Goal: Check status: Check status

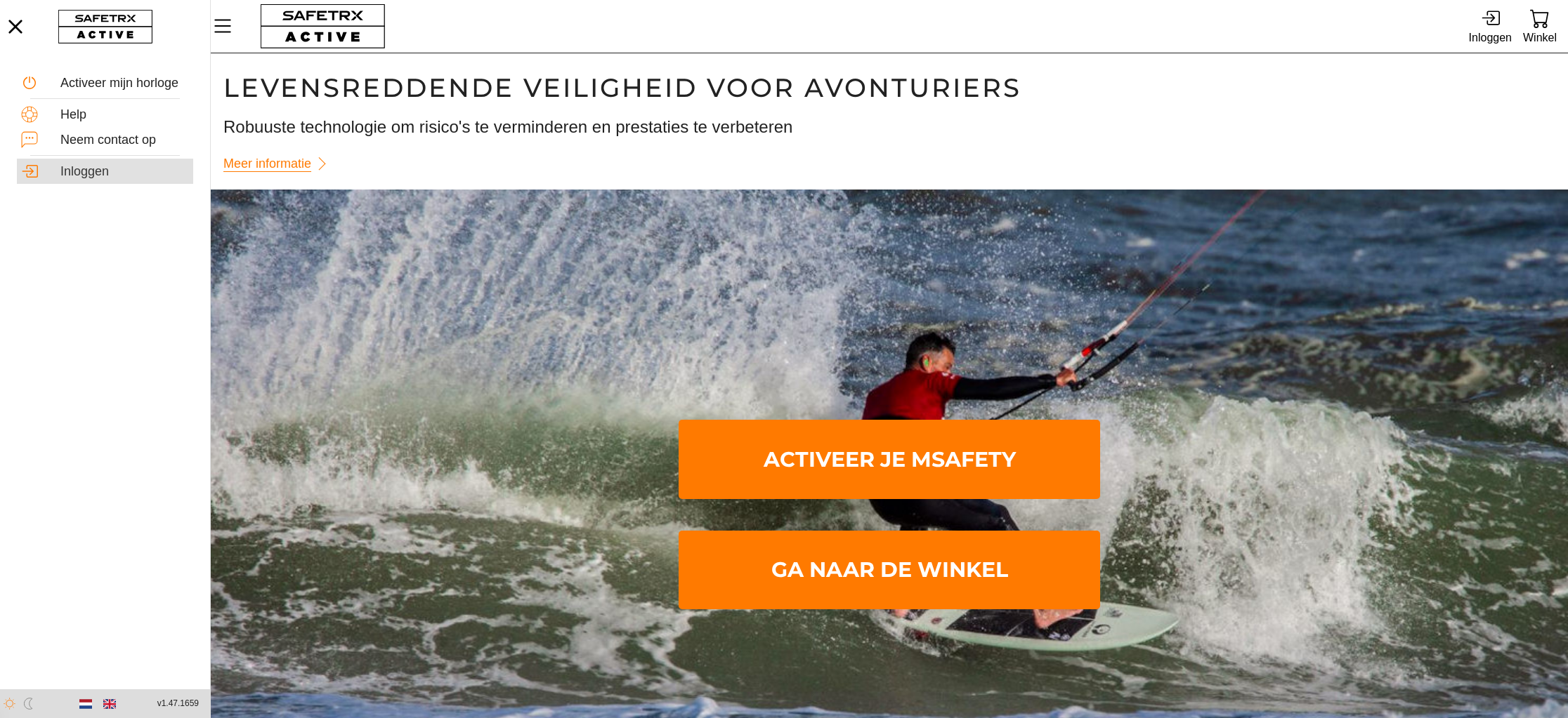
click at [114, 172] on div "Inloggen" at bounding box center [125, 172] width 129 height 16
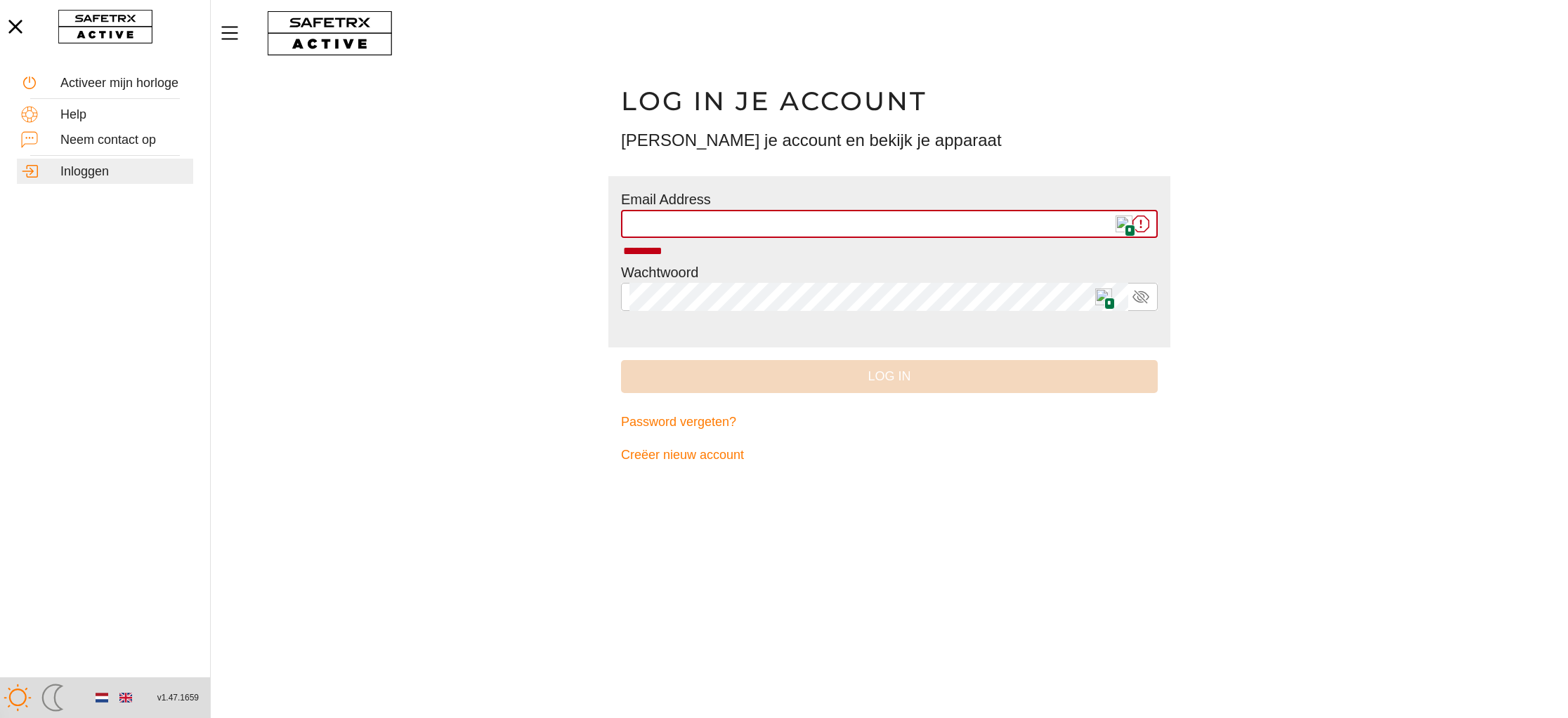
click at [1121, 220] on img at bounding box center [1125, 224] width 17 height 17
click at [1121, 220] on input "* *********" at bounding box center [879, 224] width 499 height 28
type input "**********"
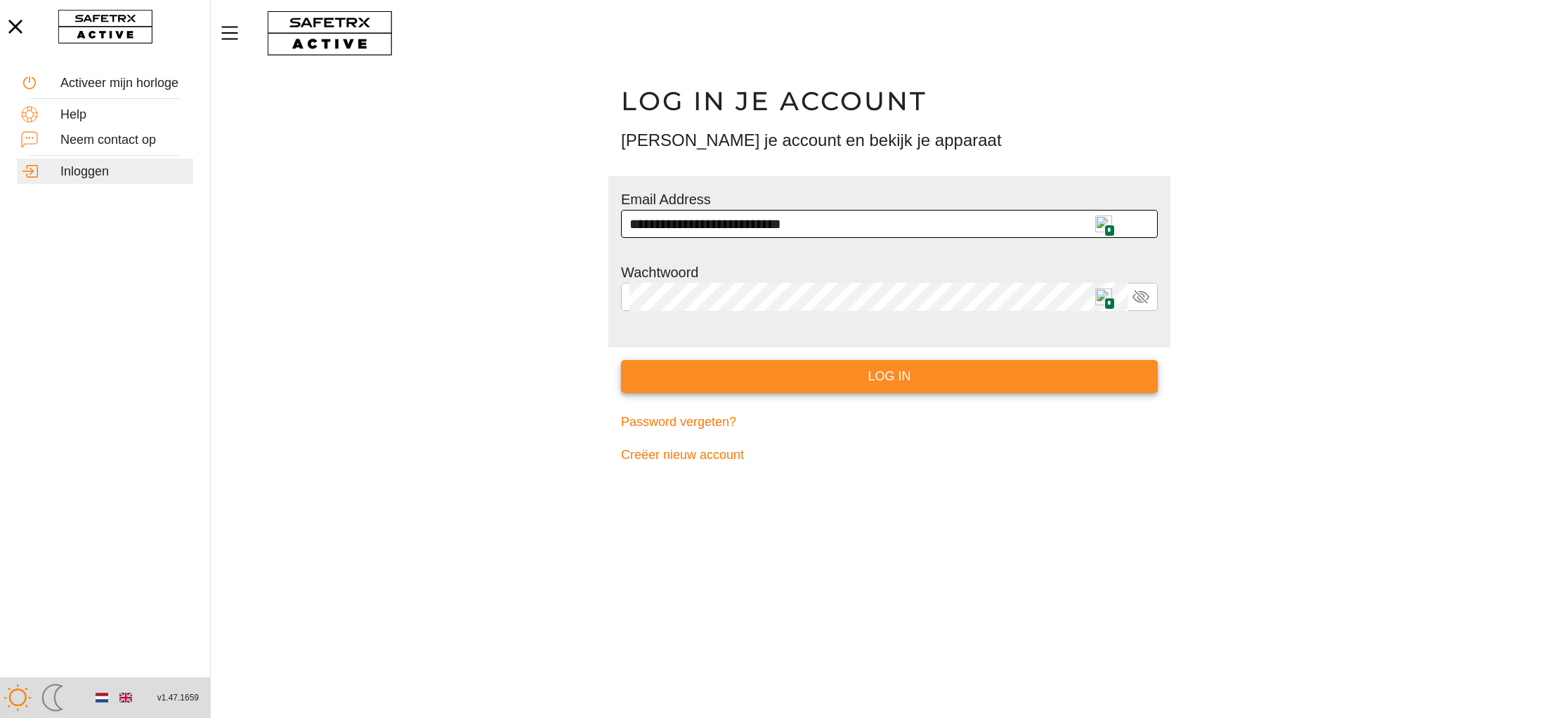
click at [916, 378] on span "Log in" at bounding box center [889, 376] width 514 height 22
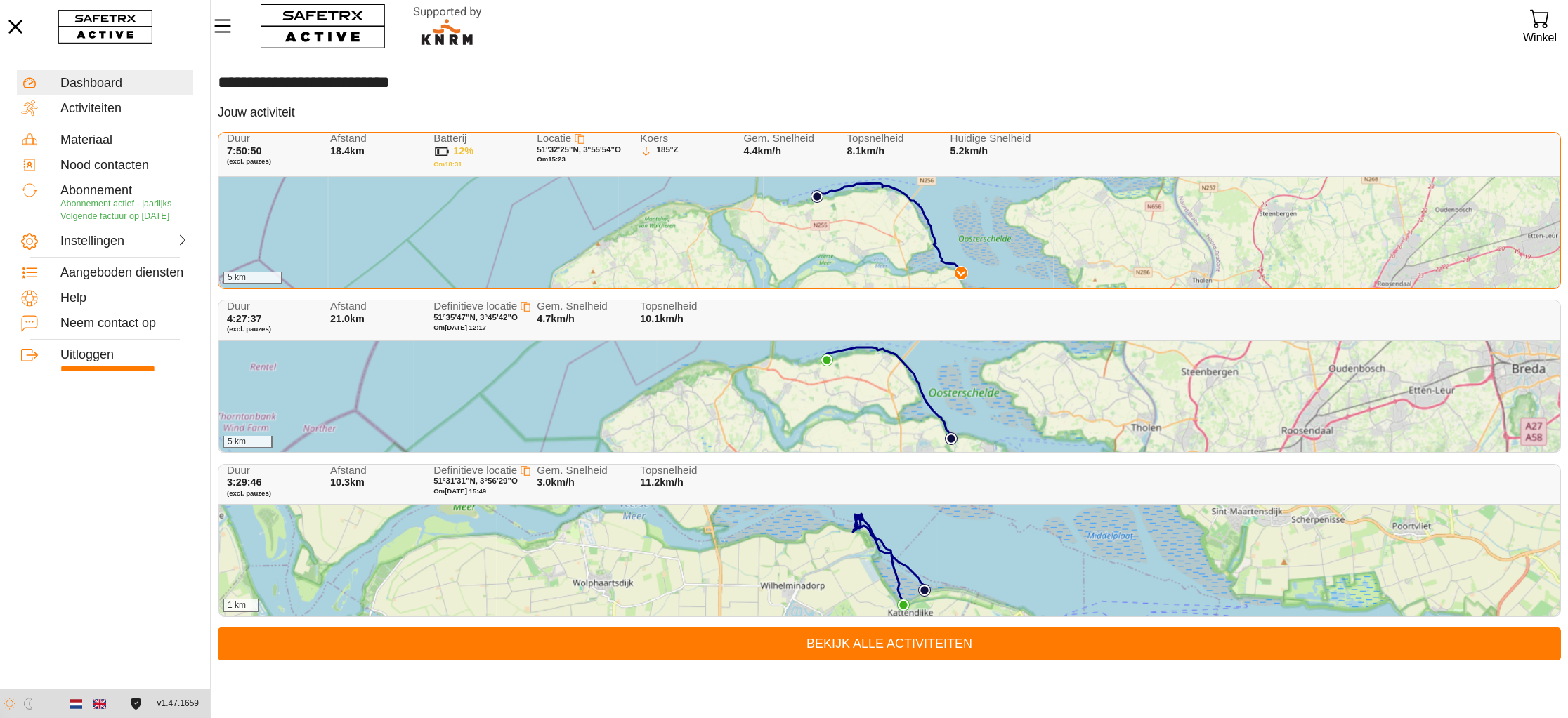
click at [909, 373] on div "5 km" at bounding box center [889, 397] width 1340 height 111
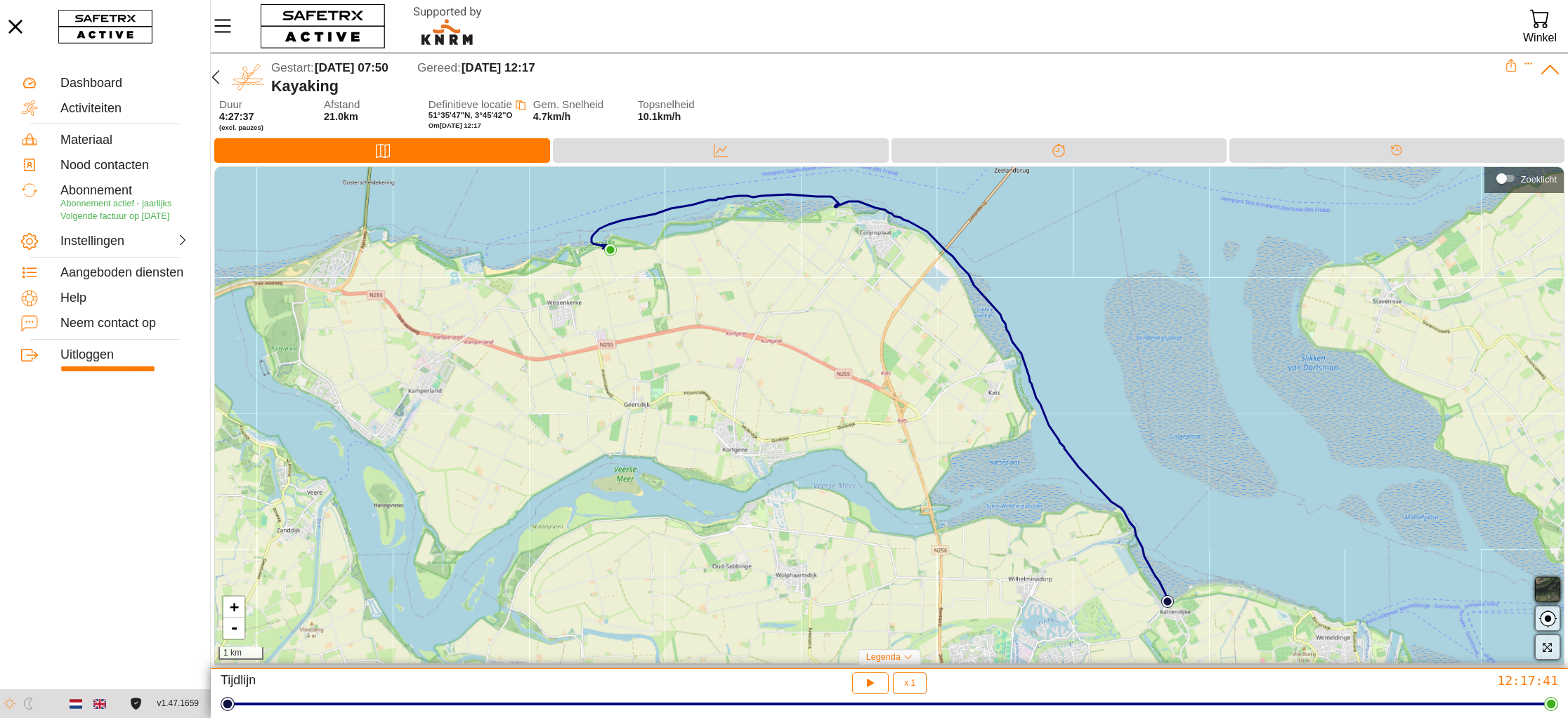
click at [1543, 583] on span "button" at bounding box center [1548, 590] width 17 height 17
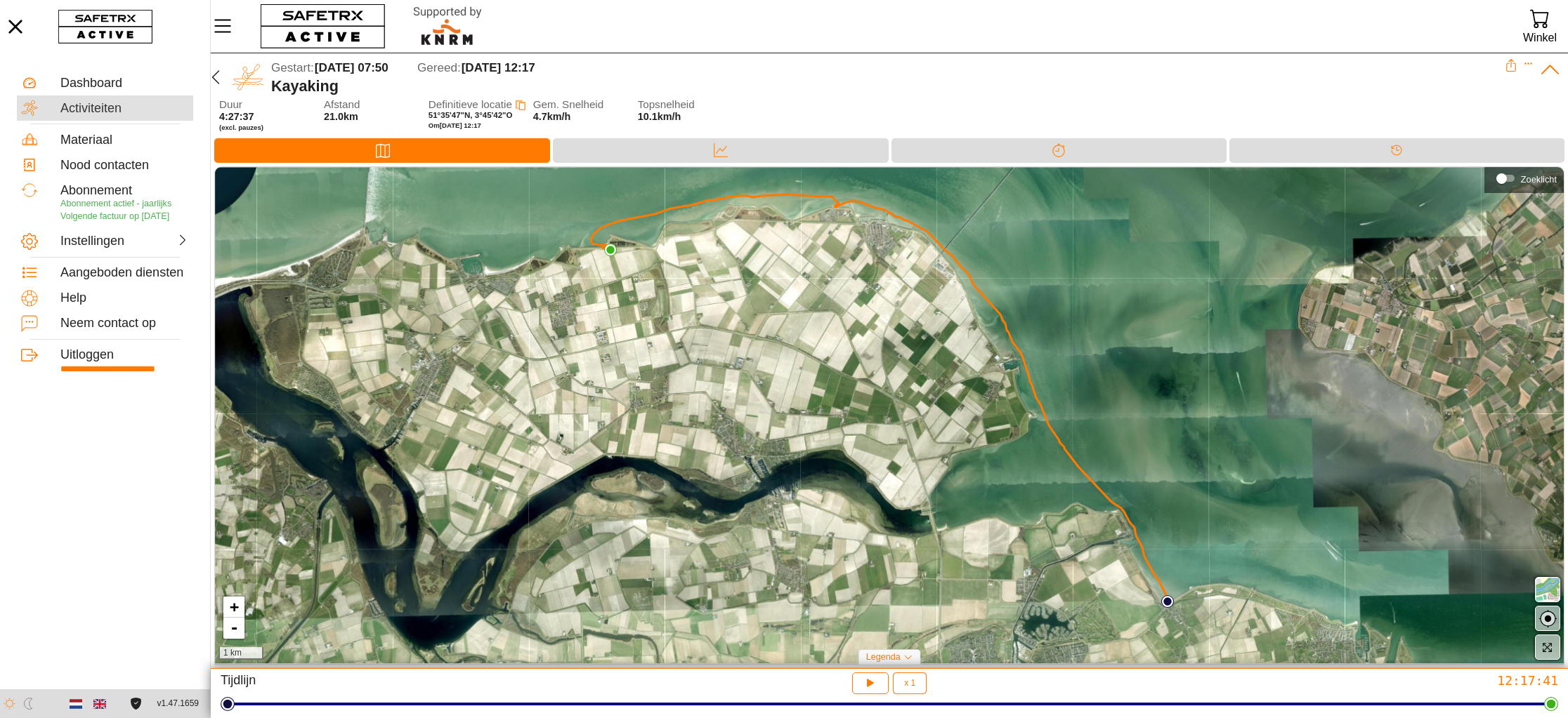
click at [129, 107] on div "Activiteiten" at bounding box center [125, 109] width 129 height 16
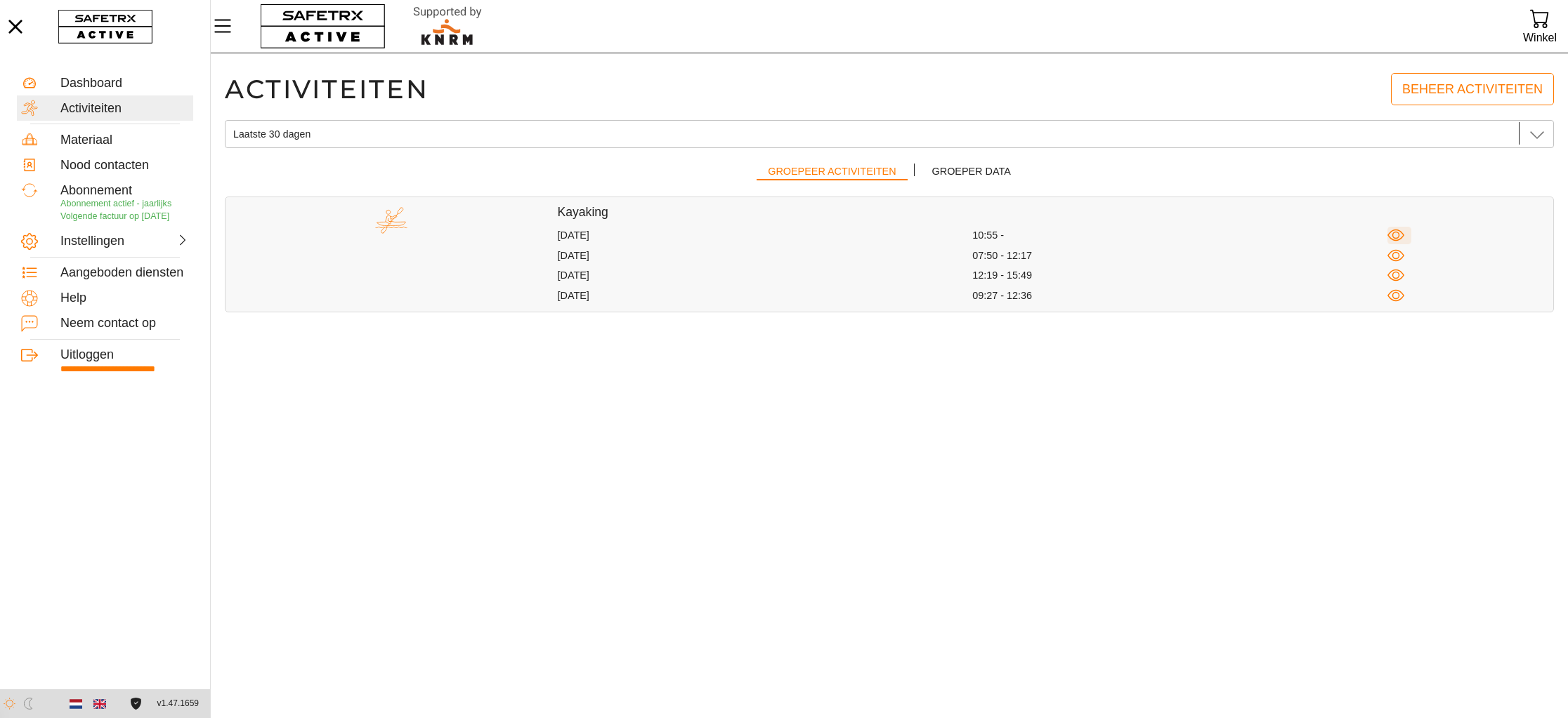
click at [1392, 232] on icon "button" at bounding box center [1396, 235] width 18 height 18
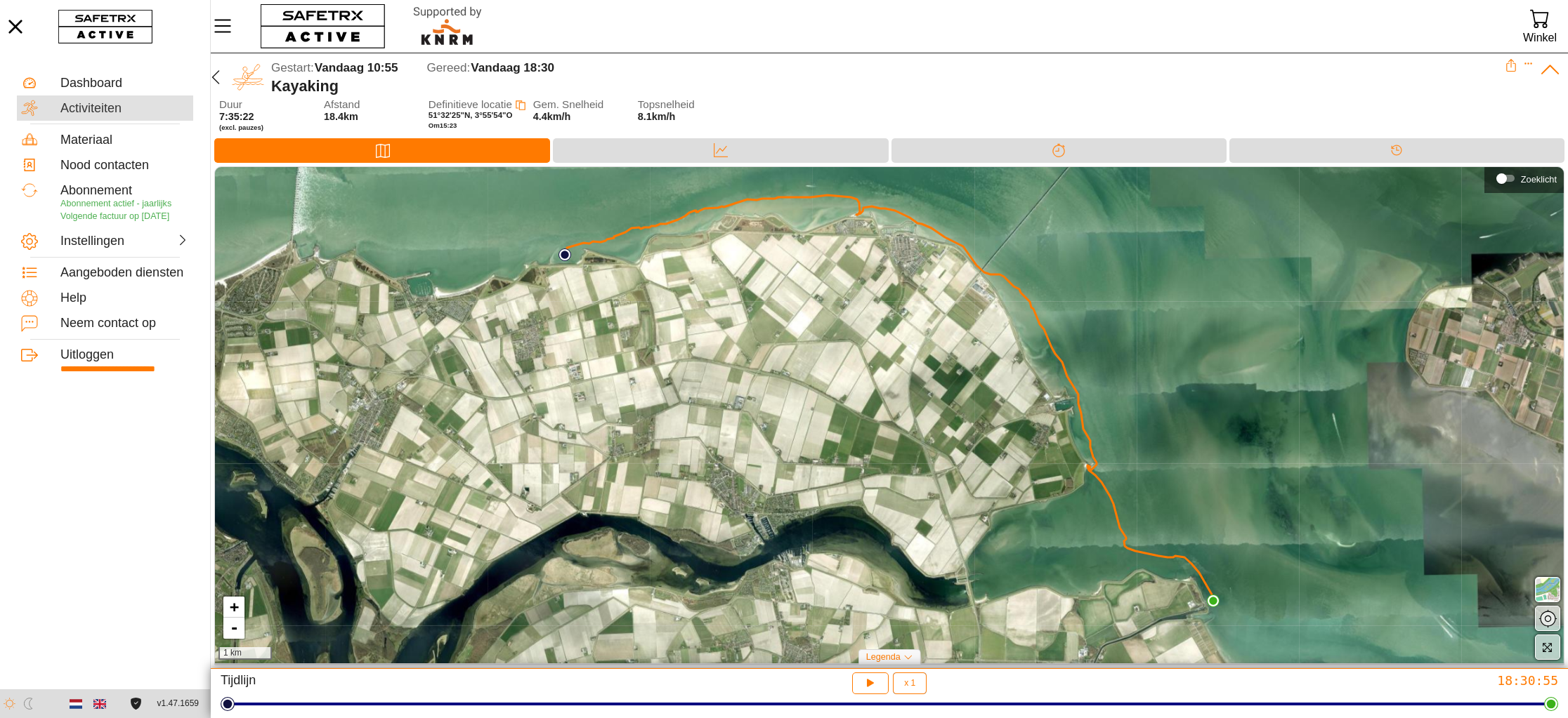
click at [82, 101] on div "Activiteiten" at bounding box center [125, 109] width 129 height 16
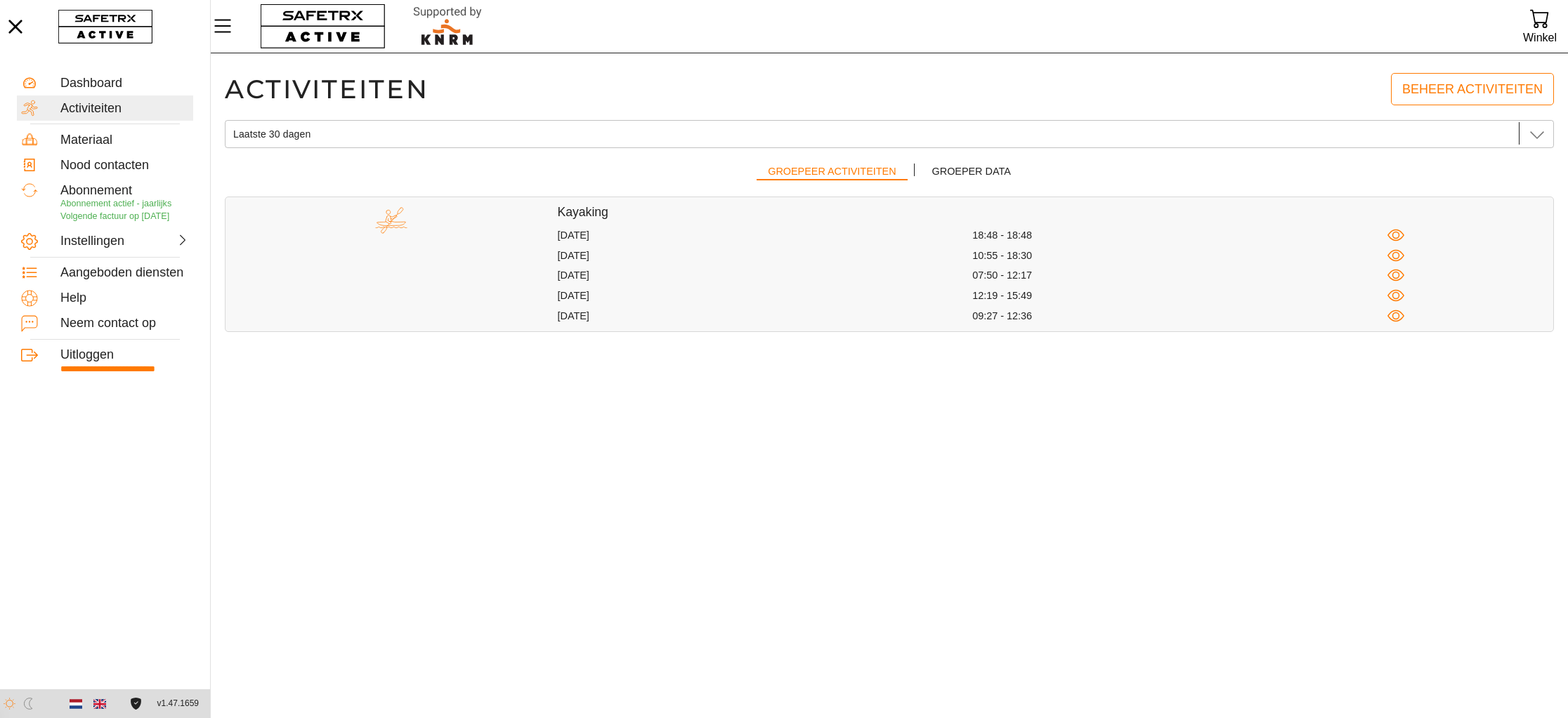
click at [695, 249] on div "[DATE]" at bounding box center [765, 255] width 415 height 13
click at [1393, 254] on icon "button" at bounding box center [1396, 256] width 8 height 8
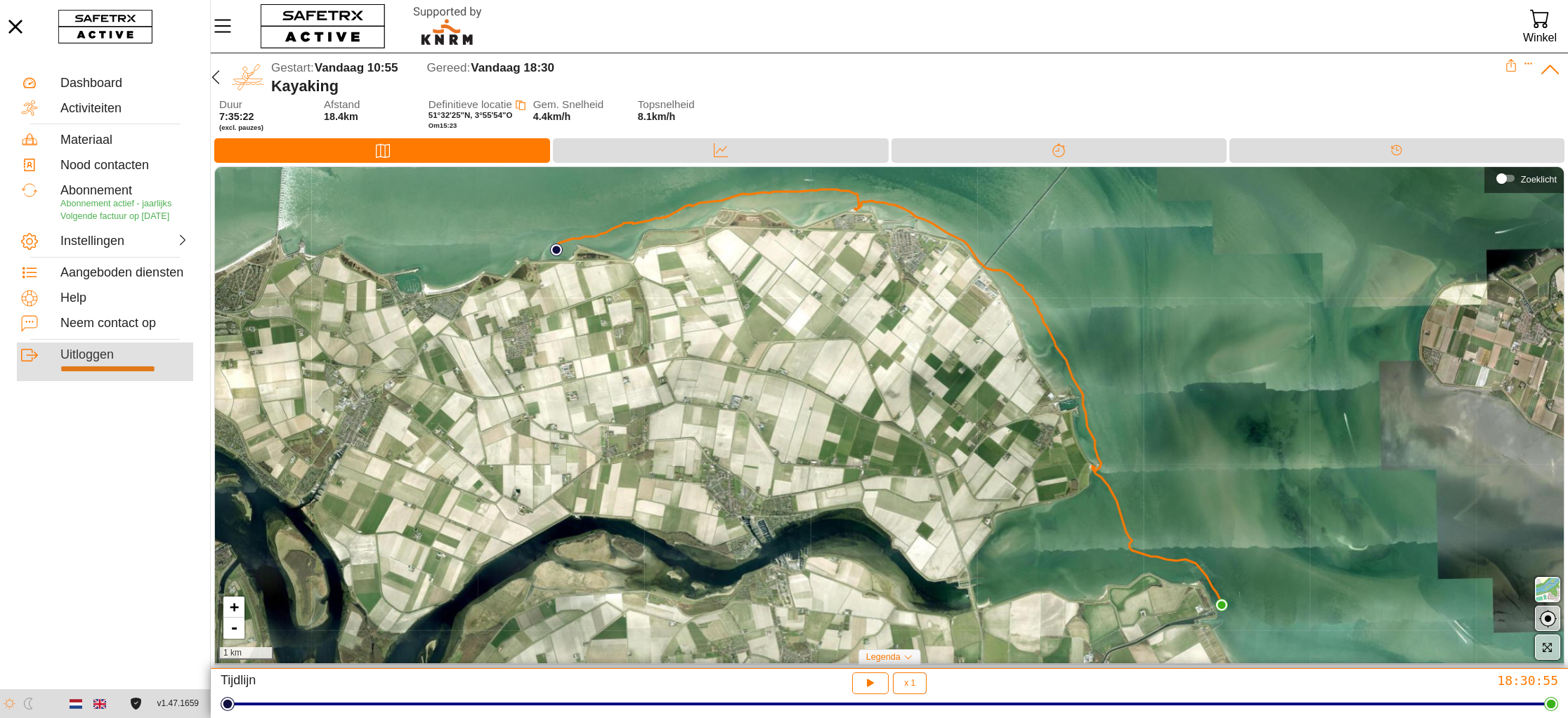
click at [100, 363] on div "Uitloggen" at bounding box center [125, 356] width 129 height 16
